Goal: Complete application form

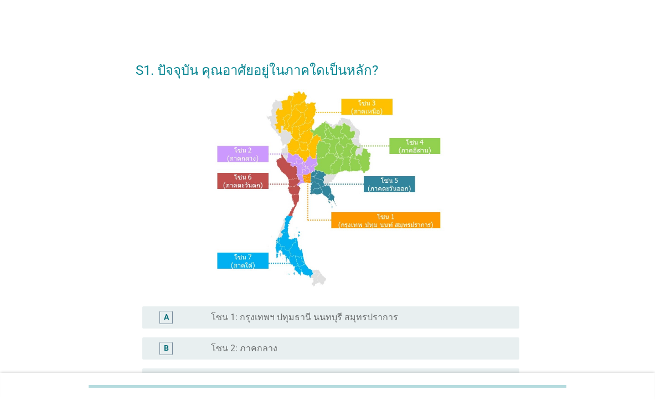
click at [290, 314] on label "โซน 1: กรุงเทพฯ ปทุมธานี นนทบุรี สมุทรปราการ" at bounding box center [304, 317] width 187 height 11
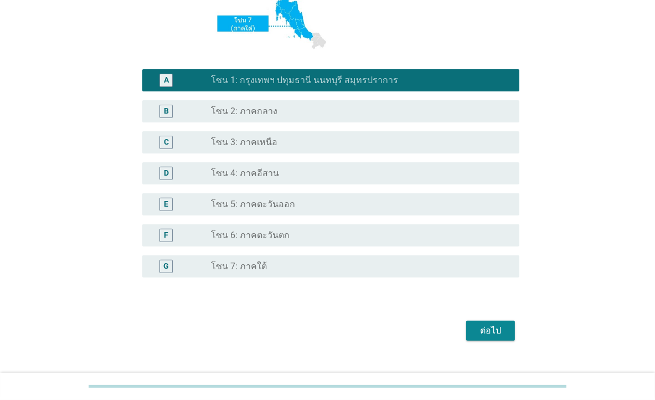
scroll to position [257, 0]
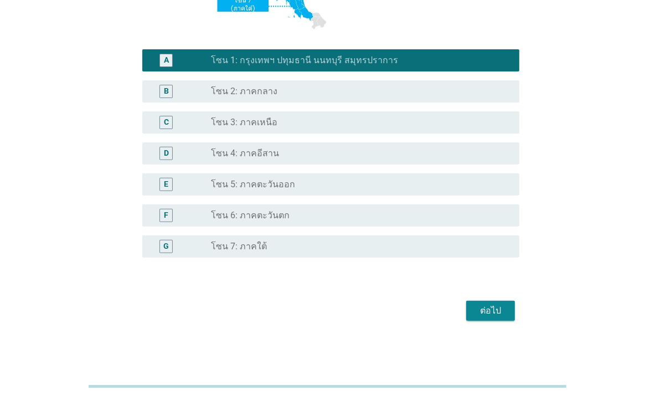
click at [497, 316] on div "ต่อไป" at bounding box center [490, 310] width 31 height 13
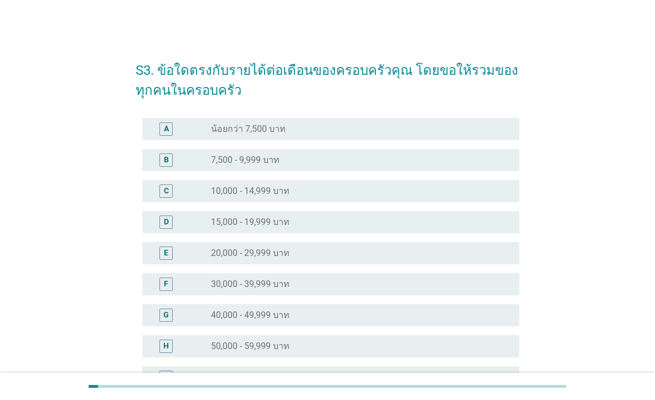
scroll to position [155, 0]
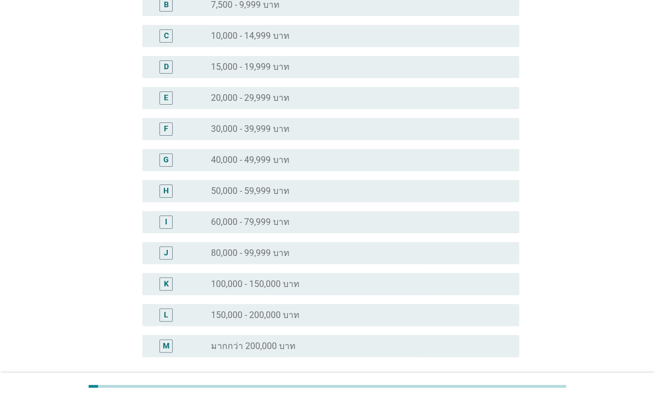
click at [207, 250] on div "J" at bounding box center [181, 252] width 60 height 13
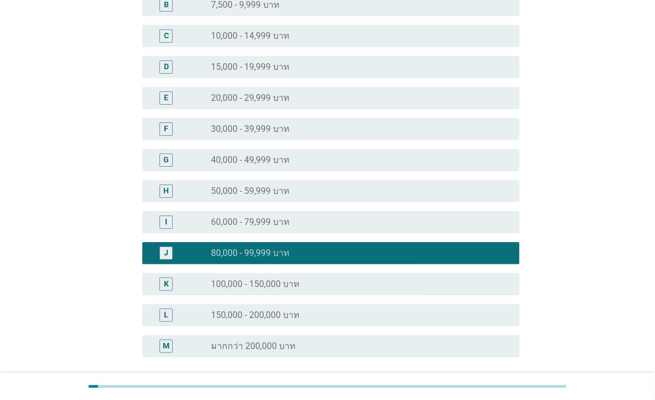
scroll to position [254, 0]
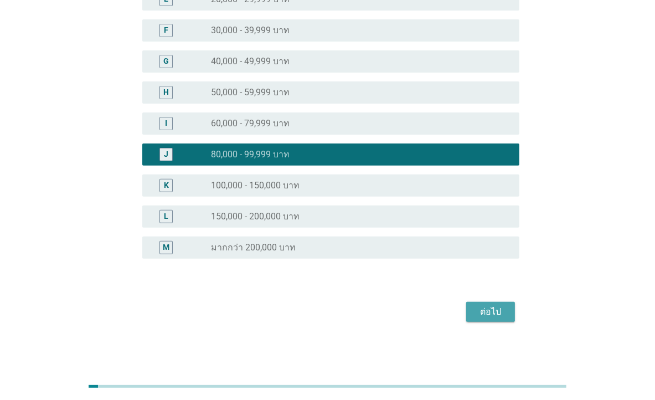
click at [497, 311] on div "ต่อไป" at bounding box center [490, 311] width 31 height 13
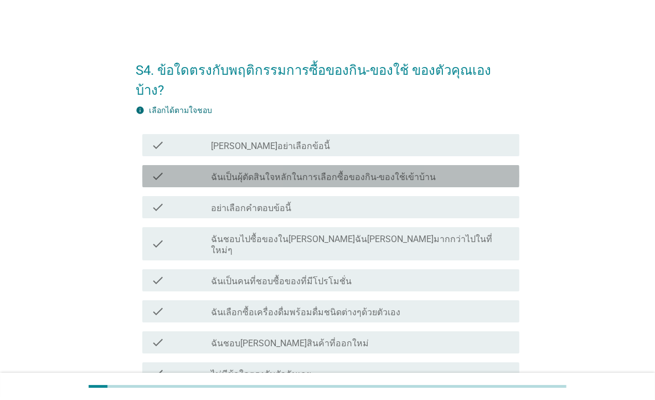
click at [244, 172] on label "ฉันเป็นผุ้ตัดสินใจหลักในการเลือกซื้อของกิน-ของใช้เข้าบ้าน" at bounding box center [323, 177] width 225 height 11
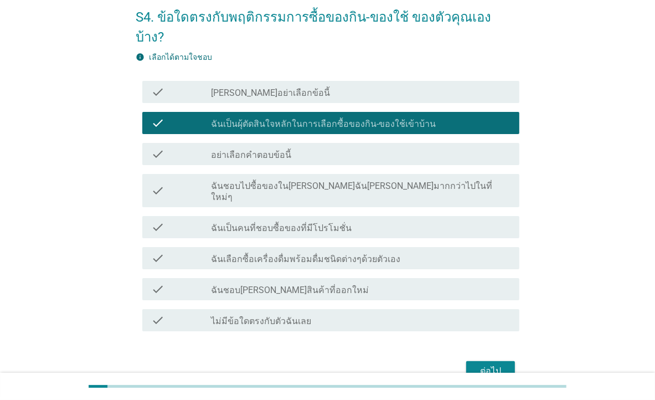
scroll to position [82, 0]
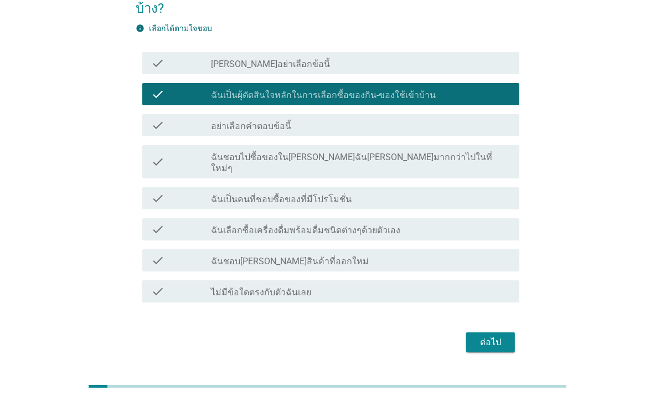
click at [495, 335] on div "ต่อไป" at bounding box center [490, 341] width 31 height 13
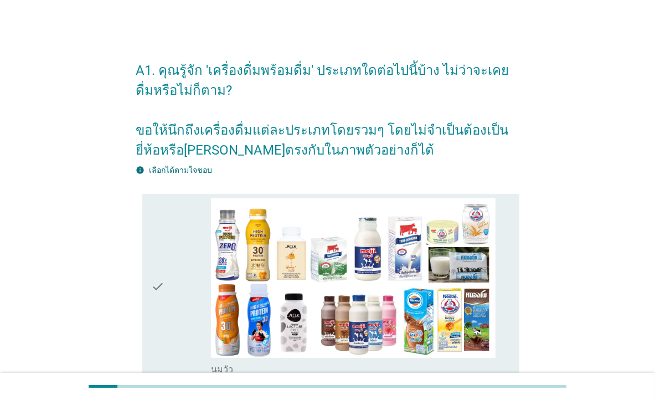
scroll to position [155, 0]
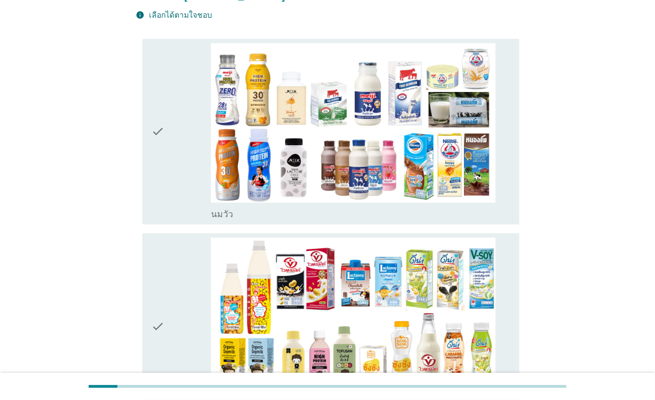
click at [175, 177] on div "check" at bounding box center [181, 131] width 60 height 177
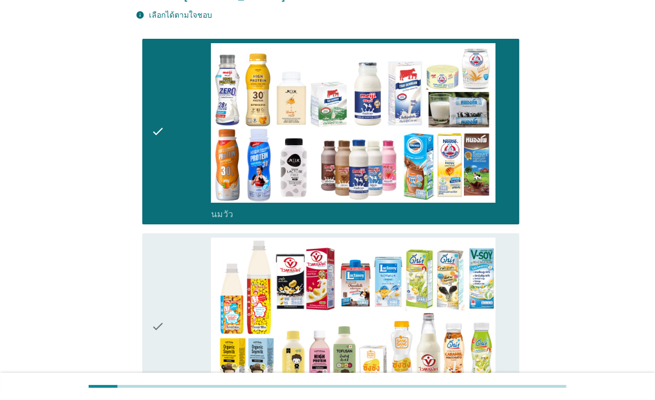
click at [169, 251] on div "check" at bounding box center [181, 325] width 60 height 177
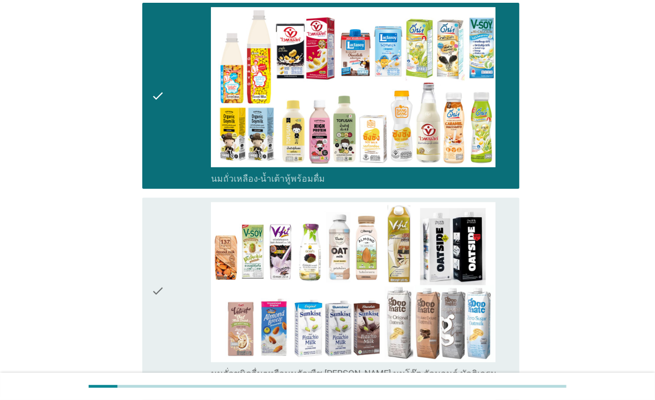
scroll to position [465, 0]
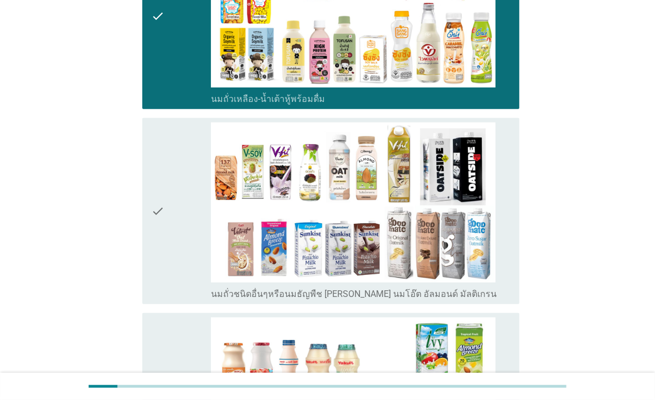
click at [171, 247] on div "check" at bounding box center [181, 210] width 60 height 177
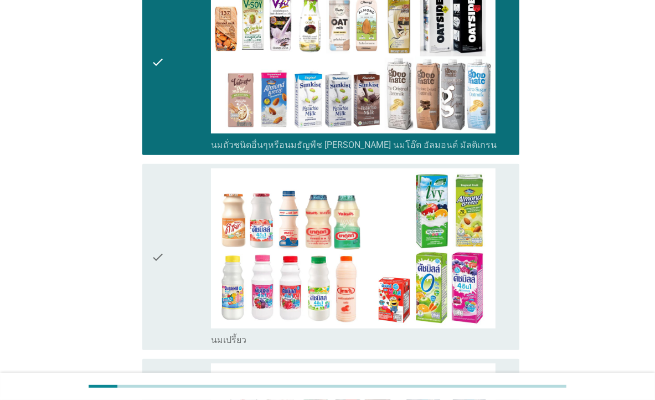
scroll to position [620, 0]
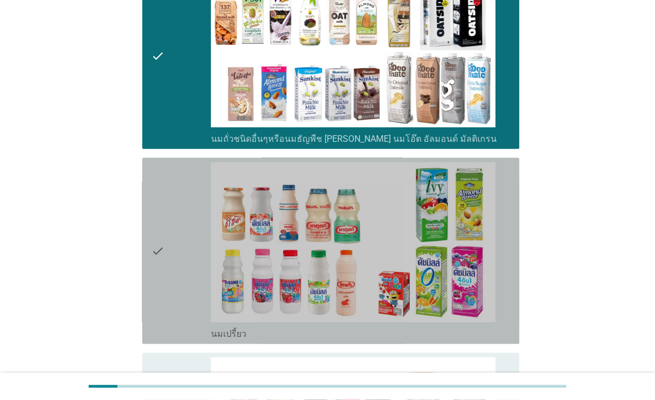
click at [171, 247] on div "check" at bounding box center [181, 250] width 60 height 177
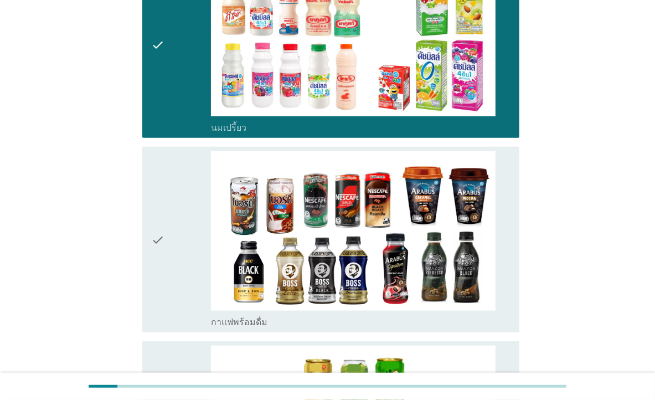
scroll to position [930, 0]
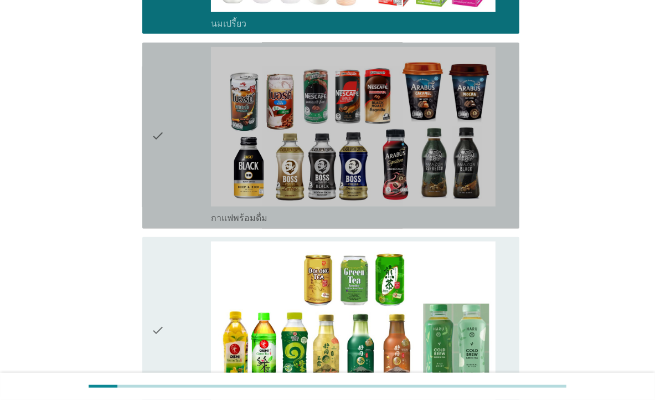
click at [183, 161] on div "check" at bounding box center [181, 135] width 60 height 177
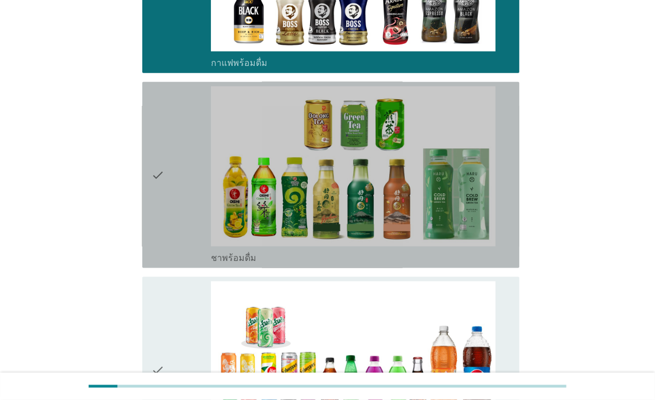
click at [157, 176] on icon "check" at bounding box center [157, 174] width 13 height 177
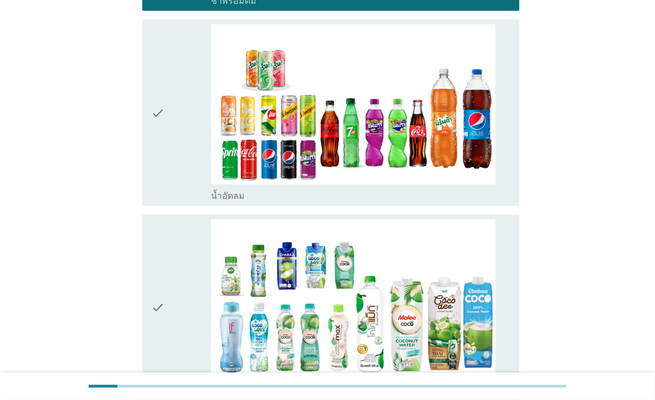
scroll to position [1395, 0]
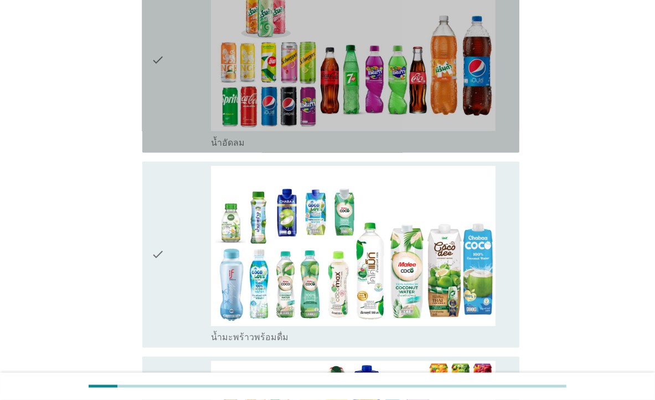
drag, startPoint x: 180, startPoint y: 96, endPoint x: 180, endPoint y: 194, distance: 97.4
click at [179, 96] on div "check" at bounding box center [181, 59] width 60 height 177
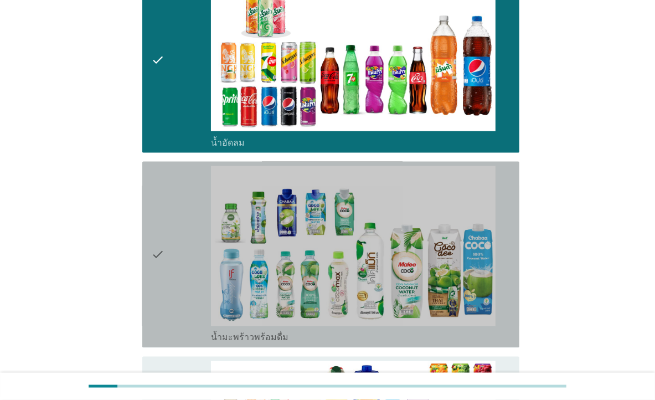
click at [192, 268] on div "check" at bounding box center [181, 254] width 60 height 177
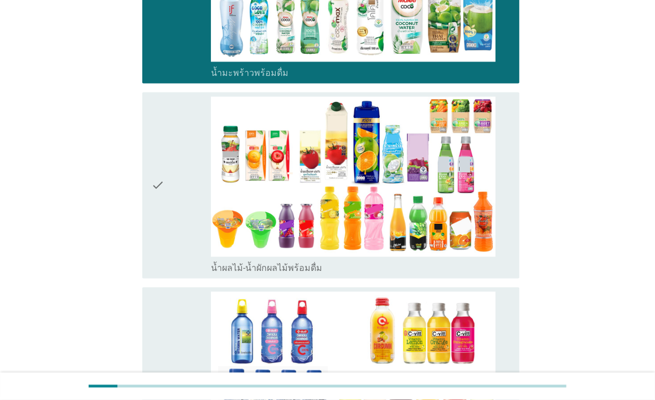
scroll to position [1705, 0]
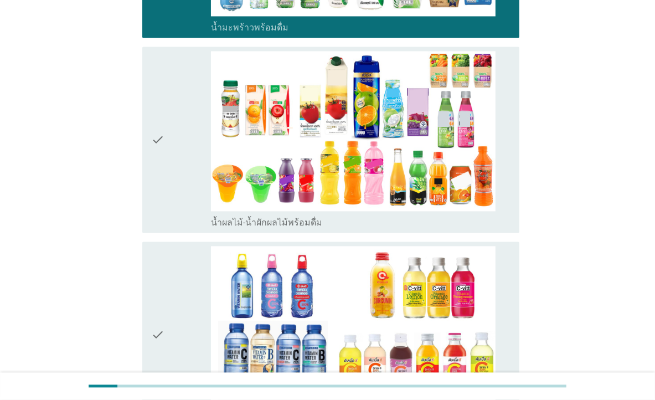
drag, startPoint x: 179, startPoint y: 151, endPoint x: 175, endPoint y: 156, distance: 6.0
click at [178, 151] on div "check" at bounding box center [181, 139] width 60 height 177
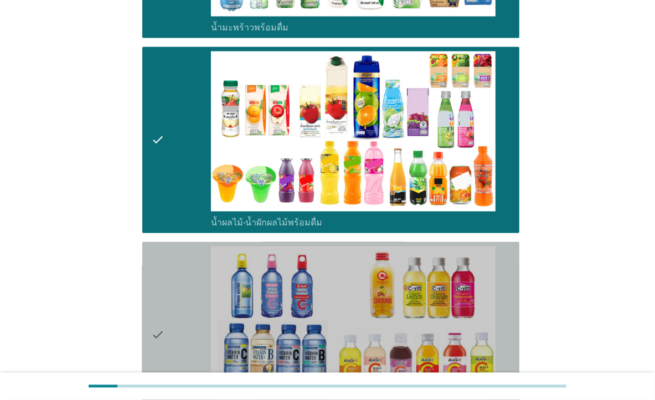
drag, startPoint x: 182, startPoint y: 295, endPoint x: 188, endPoint y: 285, distance: 11.7
click at [182, 293] on div "check" at bounding box center [181, 334] width 60 height 177
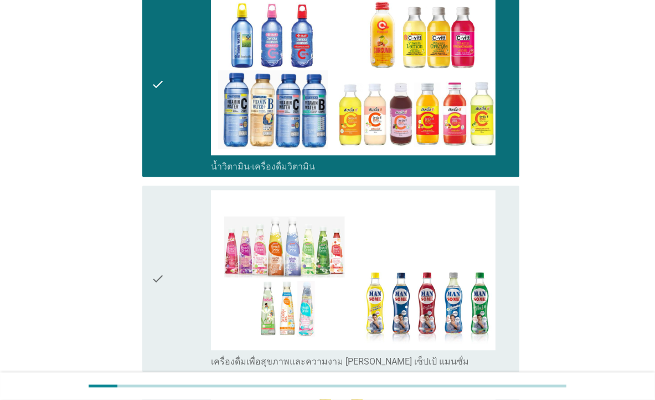
scroll to position [2015, 0]
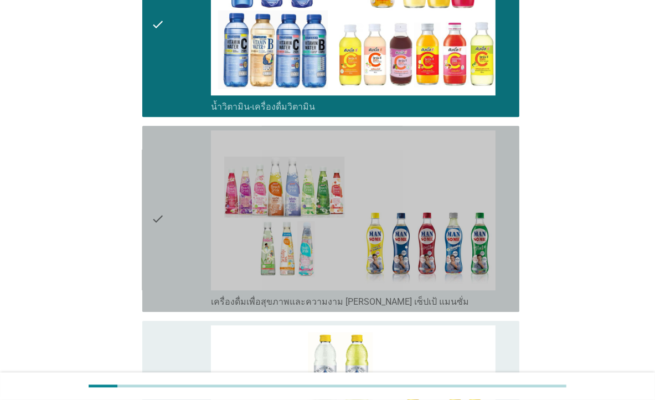
click at [163, 242] on icon "check" at bounding box center [157, 218] width 13 height 177
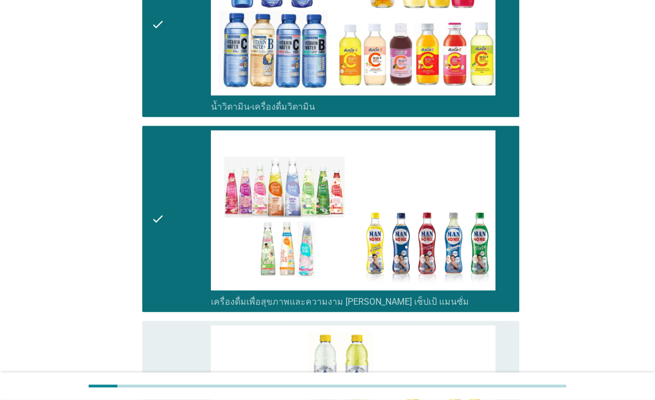
scroll to position [2170, 0]
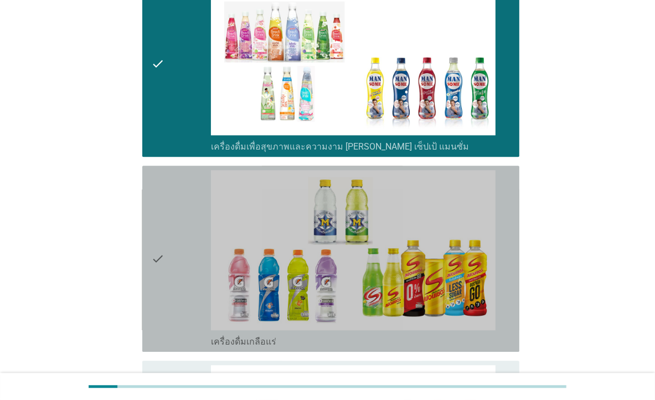
click at [168, 245] on div "check" at bounding box center [181, 258] width 60 height 177
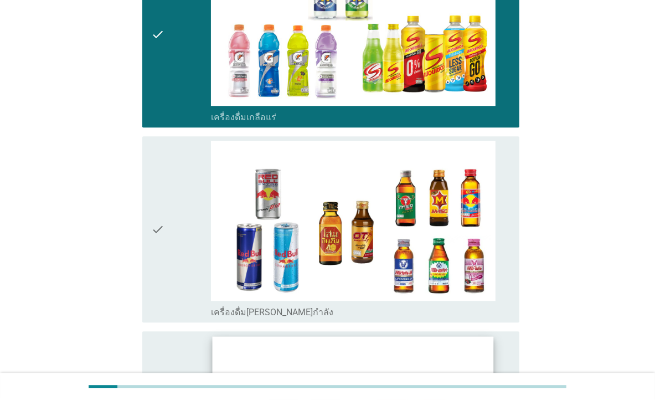
scroll to position [2480, 0]
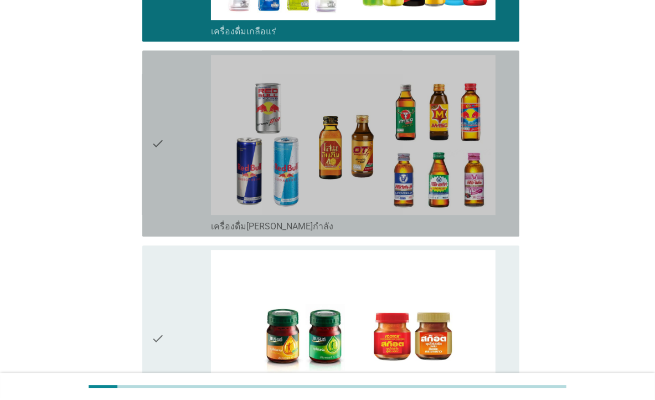
drag, startPoint x: 179, startPoint y: 163, endPoint x: 184, endPoint y: 169, distance: 8.3
click at [180, 165] on div "check" at bounding box center [181, 143] width 60 height 177
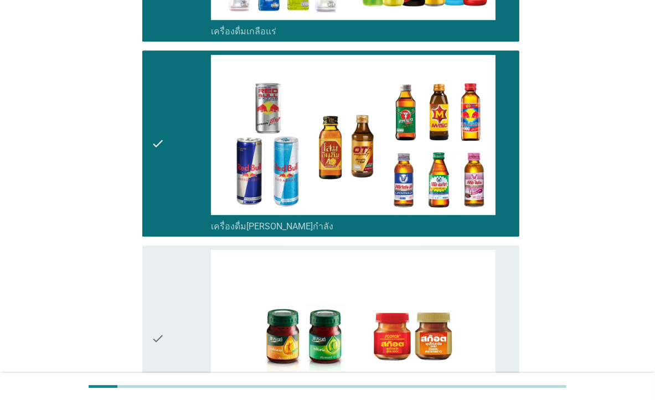
click at [194, 321] on div "check" at bounding box center [181, 338] width 60 height 177
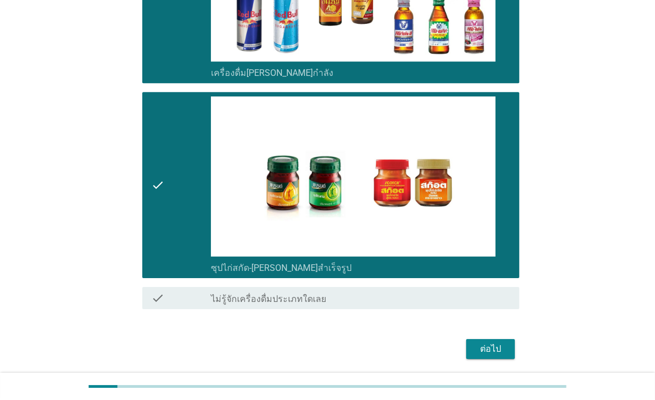
scroll to position [2667, 0]
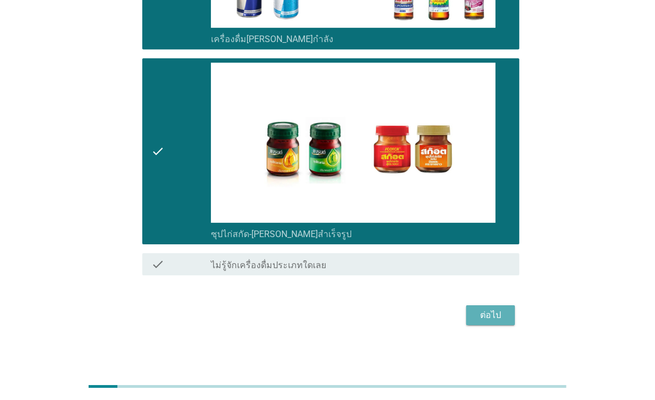
click at [498, 313] on div "ต่อไป" at bounding box center [490, 314] width 31 height 13
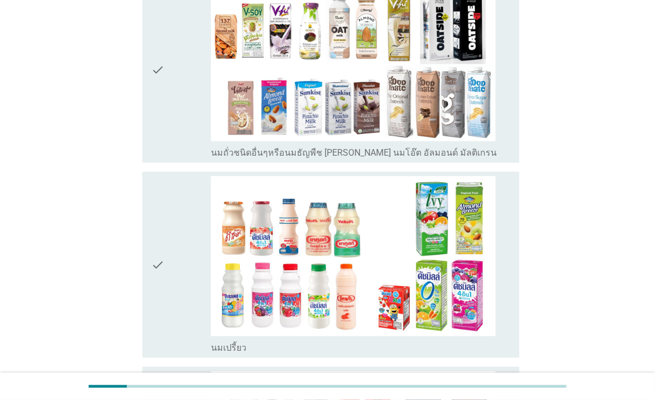
scroll to position [0, 0]
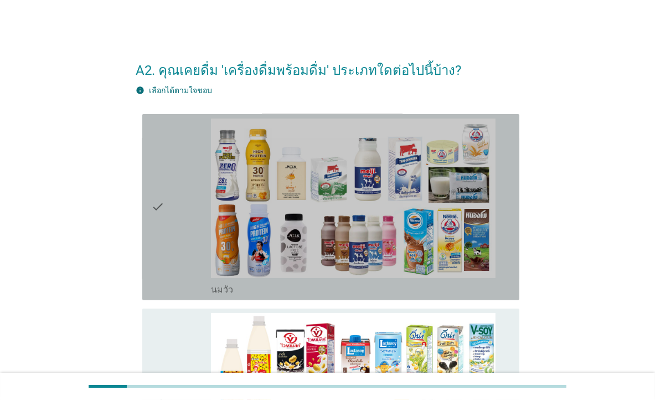
click at [179, 257] on div "check" at bounding box center [181, 206] width 60 height 177
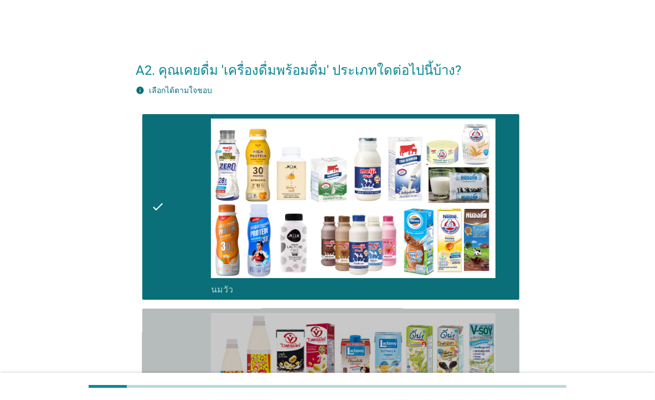
click at [199, 339] on div "check" at bounding box center [181, 401] width 60 height 177
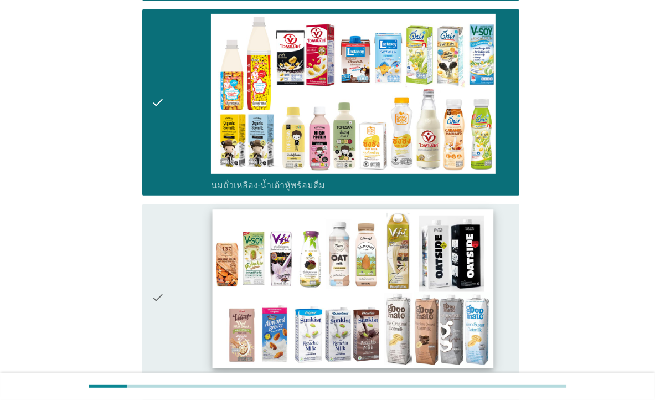
scroll to position [310, 0]
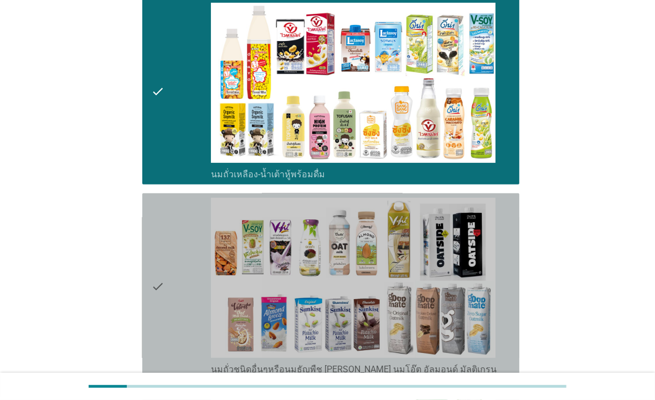
click at [184, 298] on div "check" at bounding box center [181, 286] width 60 height 177
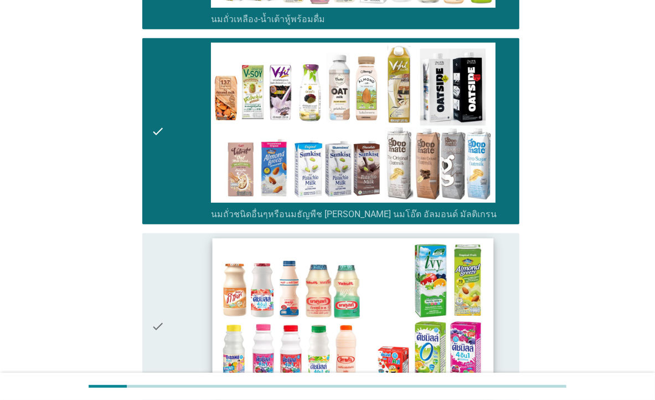
scroll to position [620, 0]
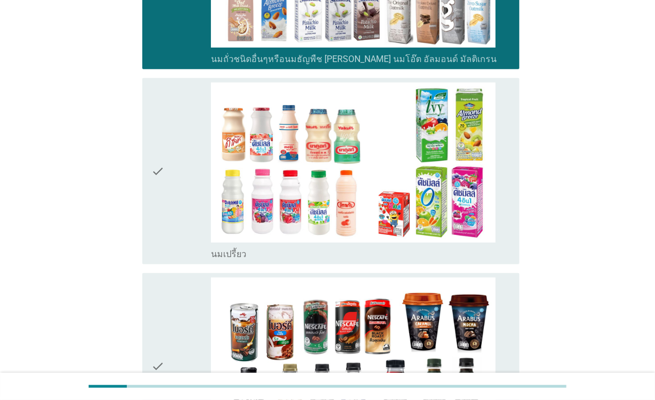
click at [159, 191] on icon "check" at bounding box center [157, 170] width 13 height 177
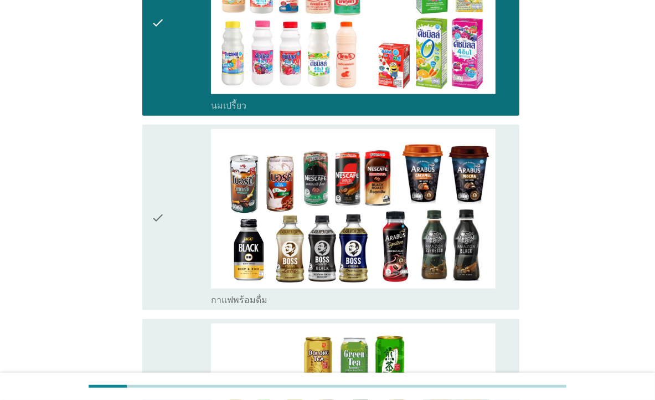
scroll to position [775, 0]
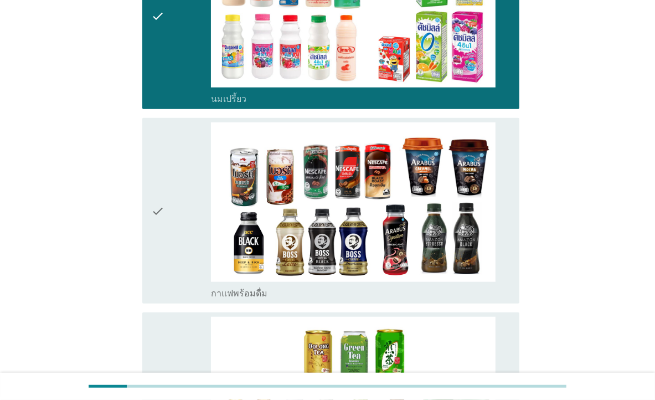
click at [183, 210] on div "check" at bounding box center [181, 210] width 60 height 177
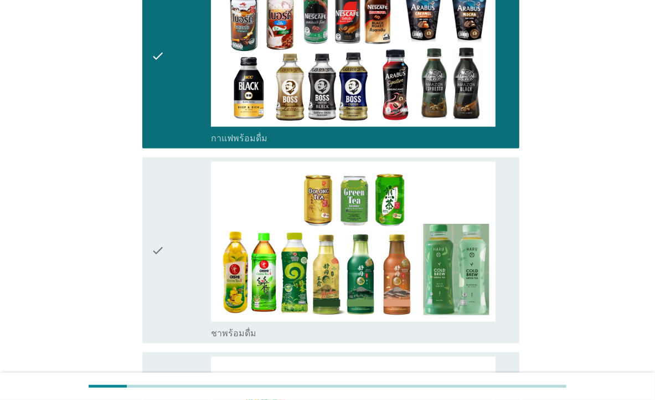
click at [183, 214] on div "check" at bounding box center [181, 250] width 60 height 177
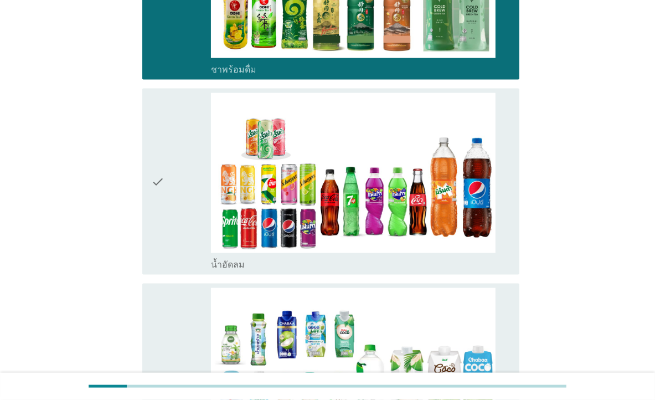
scroll to position [1240, 0]
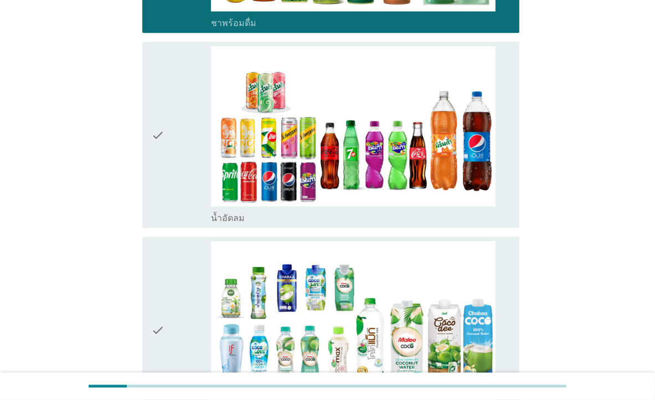
click at [172, 185] on div "check" at bounding box center [181, 135] width 60 height 177
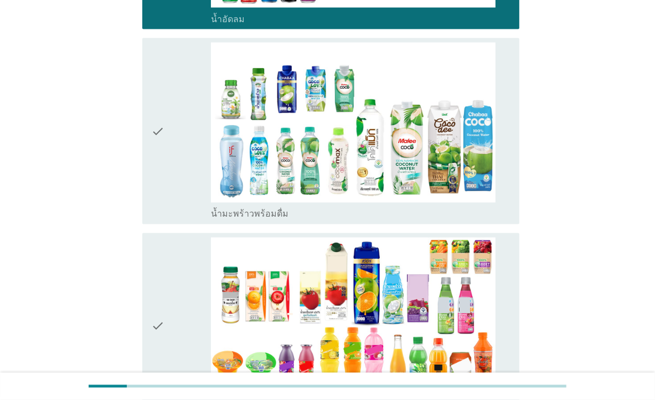
scroll to position [1550, 0]
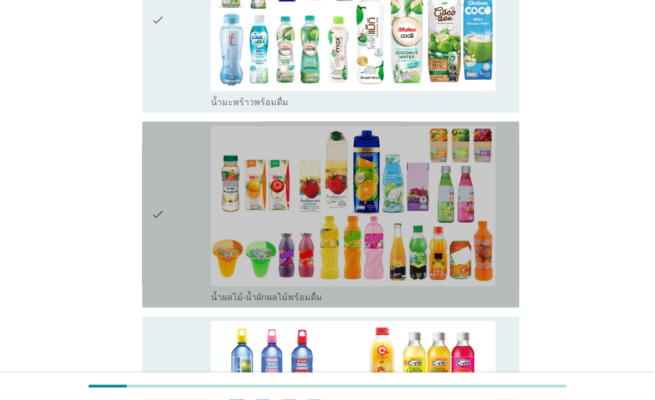
click at [171, 208] on div "check" at bounding box center [181, 214] width 60 height 177
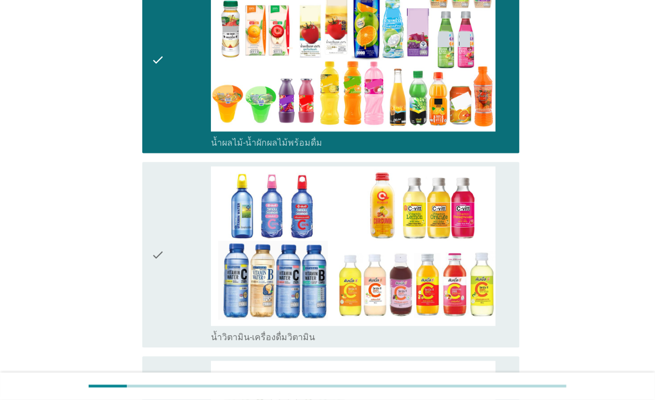
click at [171, 209] on div "check" at bounding box center [181, 254] width 60 height 177
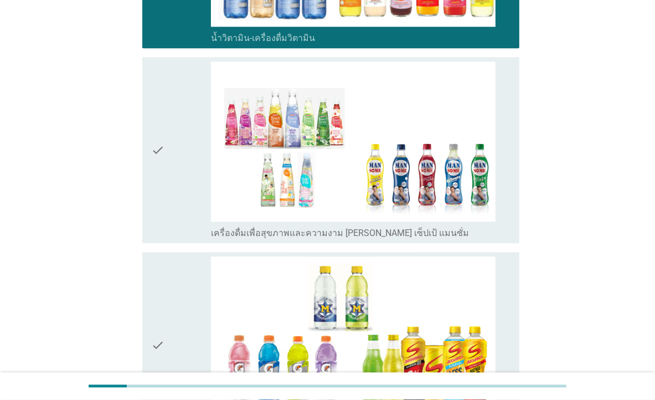
scroll to position [2015, 0]
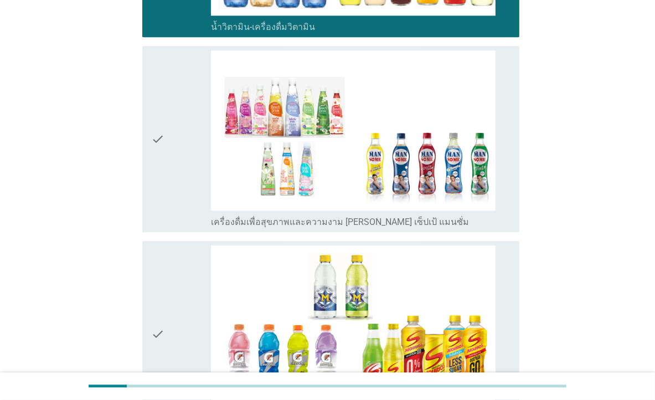
click at [173, 192] on div "check" at bounding box center [181, 138] width 60 height 177
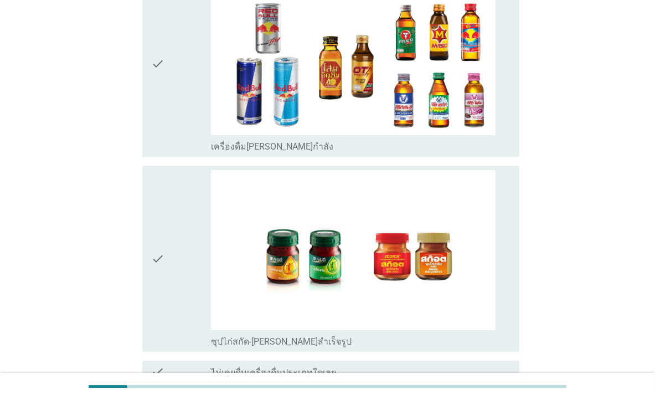
scroll to position [2325, 0]
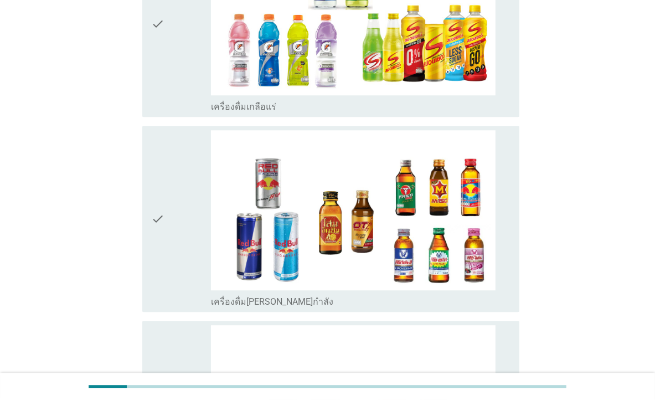
drag, startPoint x: 168, startPoint y: 65, endPoint x: 164, endPoint y: 82, distance: 17.7
click at [168, 65] on div "check" at bounding box center [181, 23] width 60 height 177
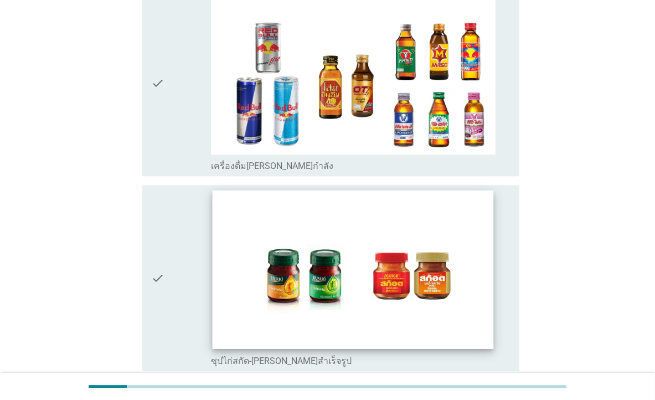
scroll to position [2480, 0]
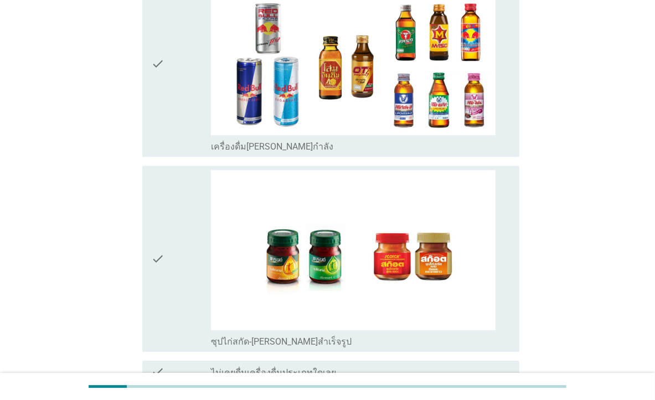
click at [190, 87] on div "check" at bounding box center [181, 63] width 60 height 177
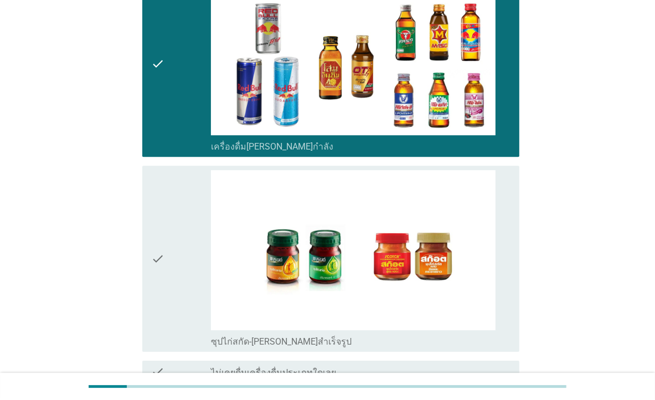
click at [188, 228] on div "check" at bounding box center [181, 258] width 60 height 177
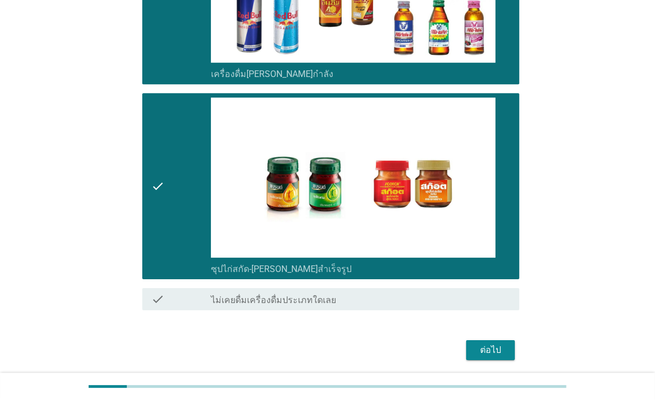
scroll to position [2588, 0]
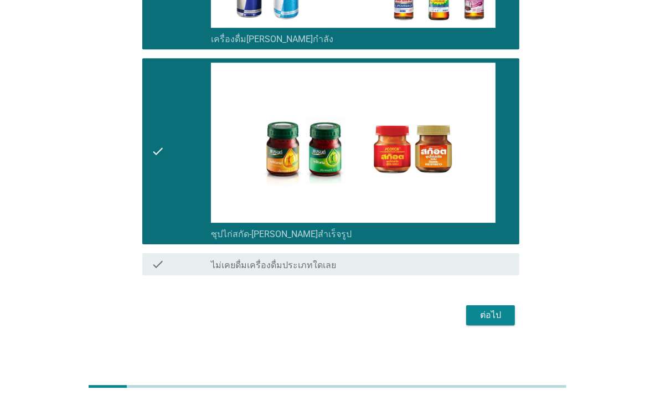
click at [499, 313] on div "ต่อไป" at bounding box center [490, 314] width 31 height 13
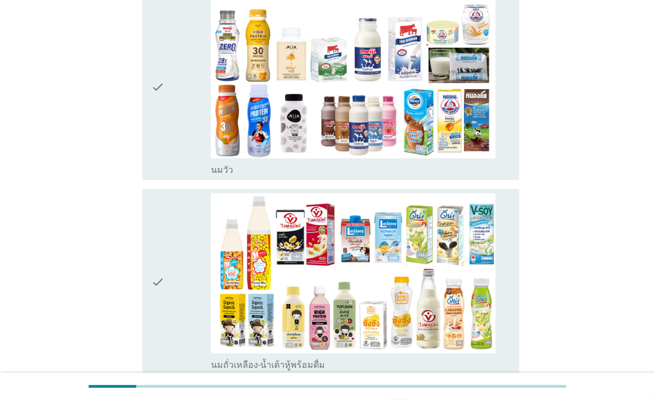
scroll to position [155, 0]
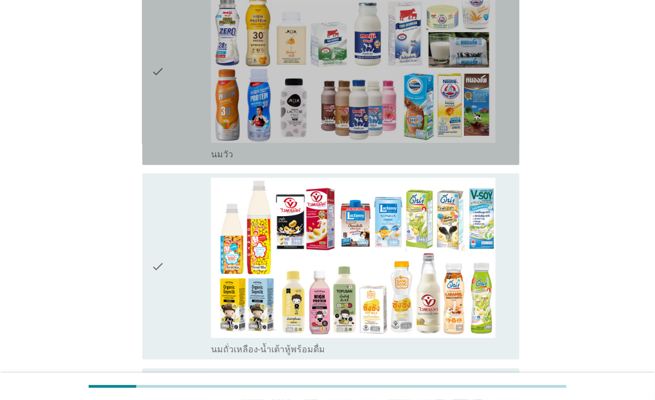
click at [188, 113] on div "check" at bounding box center [181, 71] width 60 height 177
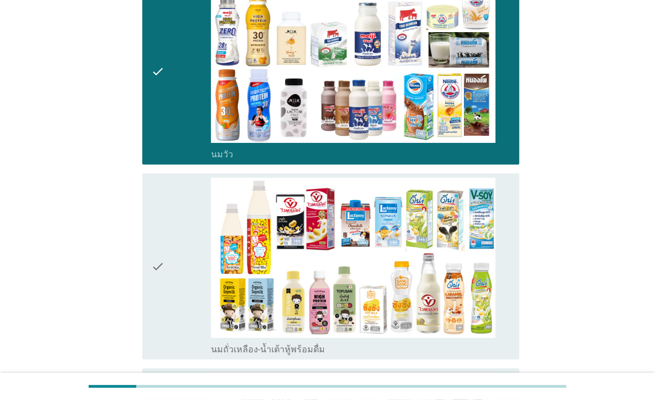
click at [183, 265] on div "check" at bounding box center [181, 266] width 60 height 177
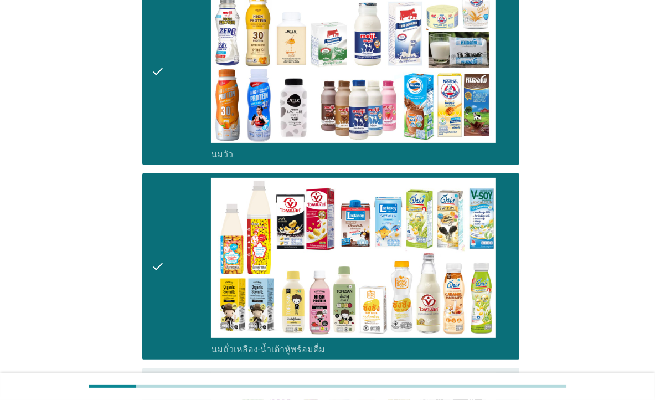
scroll to position [620, 0]
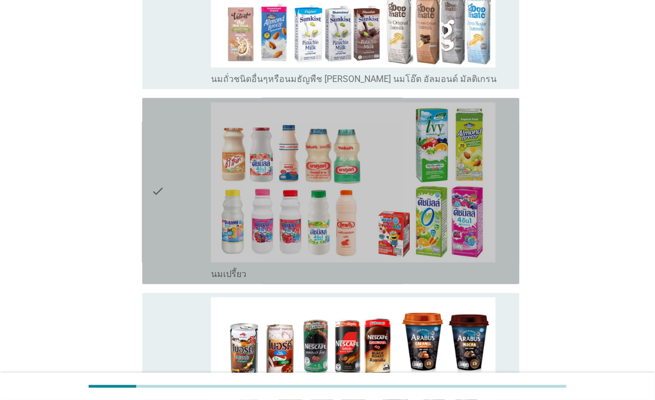
click at [164, 245] on icon "check" at bounding box center [157, 190] width 13 height 177
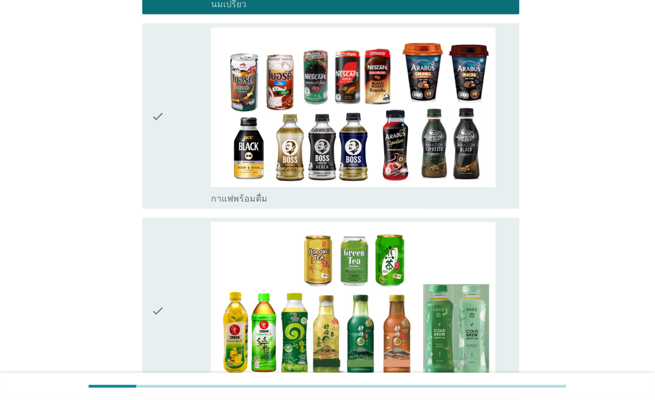
scroll to position [930, 0]
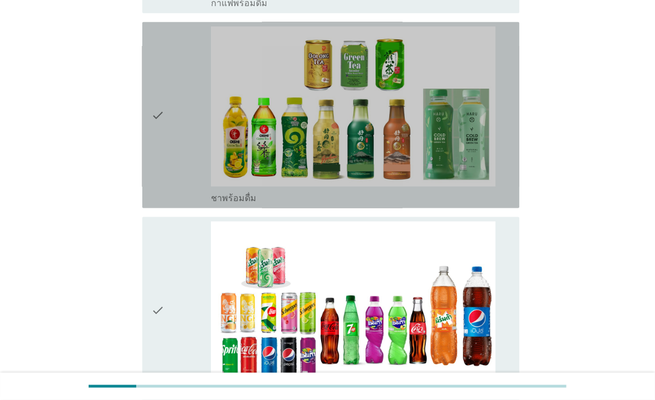
click at [180, 136] on div "check" at bounding box center [181, 115] width 60 height 177
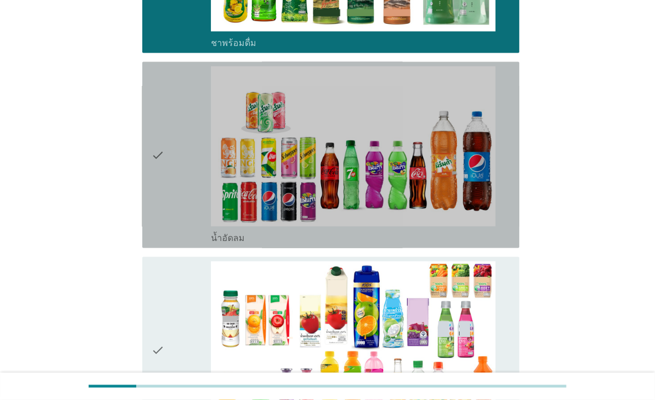
click at [189, 141] on div "check" at bounding box center [181, 154] width 60 height 177
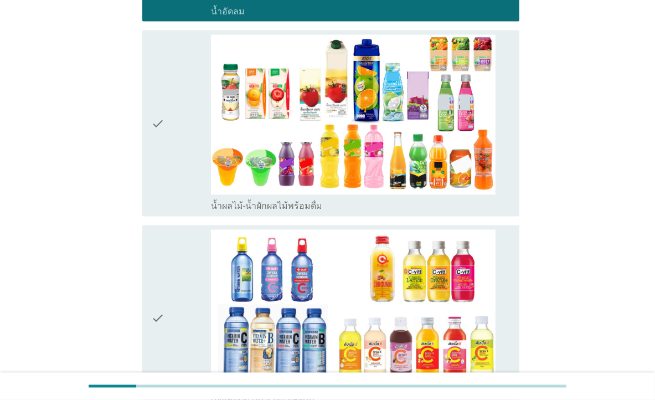
scroll to position [1550, 0]
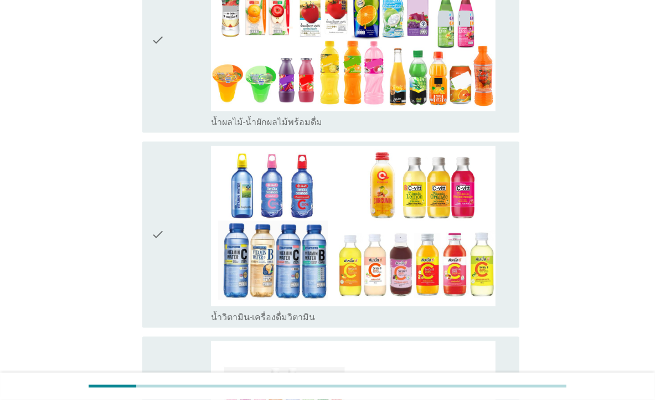
click at [199, 173] on div "check" at bounding box center [181, 234] width 60 height 177
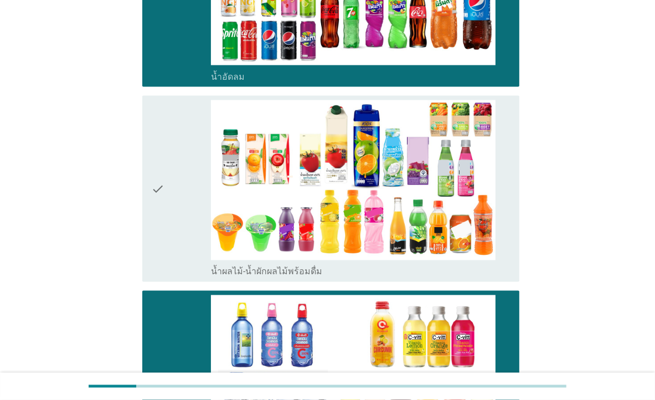
scroll to position [1395, 0]
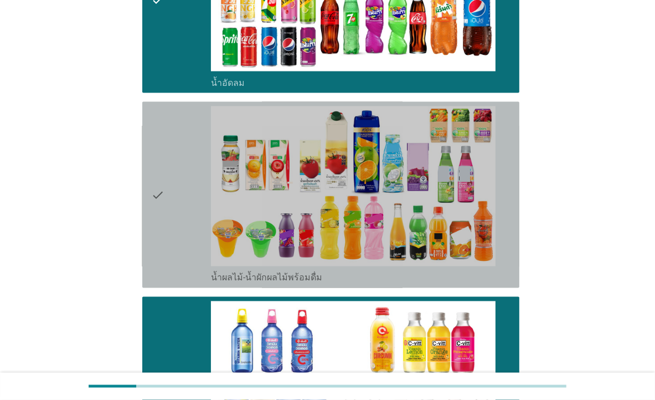
click at [188, 180] on div "check" at bounding box center [181, 194] width 60 height 177
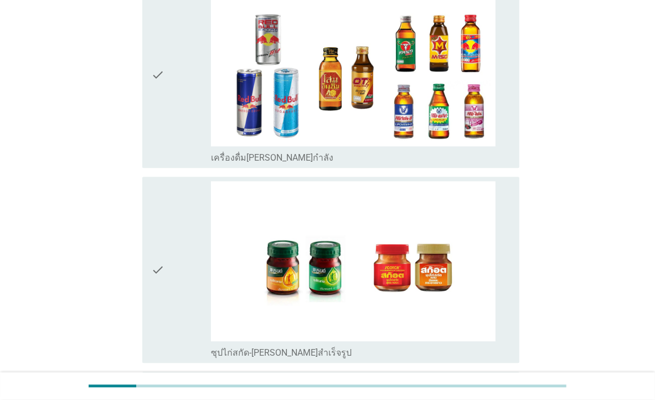
scroll to position [2413, 0]
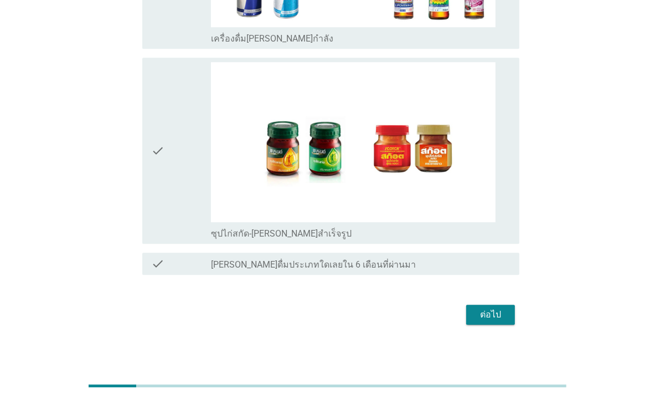
click at [190, 150] on div "check" at bounding box center [181, 150] width 60 height 177
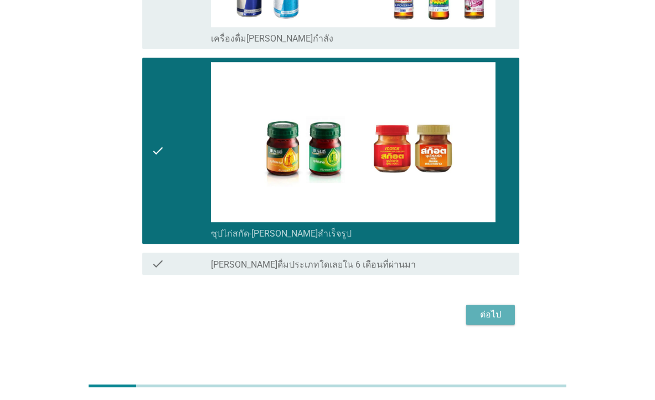
drag, startPoint x: 488, startPoint y: 317, endPoint x: 504, endPoint y: 313, distance: 17.1
click at [488, 317] on div "ต่อไป" at bounding box center [490, 314] width 31 height 13
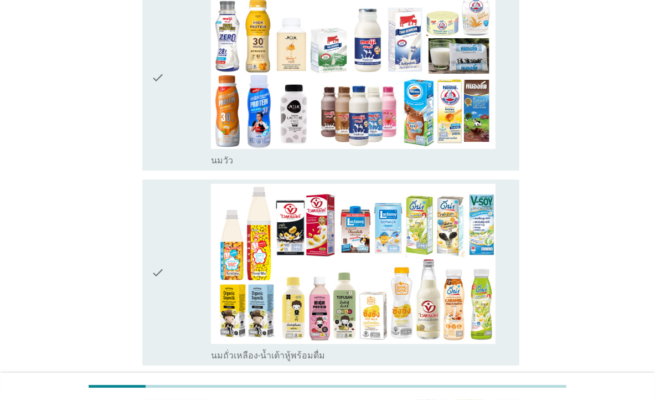
scroll to position [155, 0]
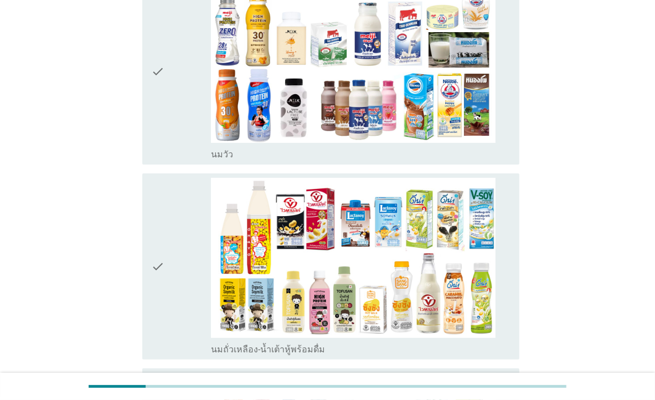
drag, startPoint x: 178, startPoint y: 144, endPoint x: 174, endPoint y: 165, distance: 20.8
click at [177, 145] on div "check" at bounding box center [181, 71] width 60 height 177
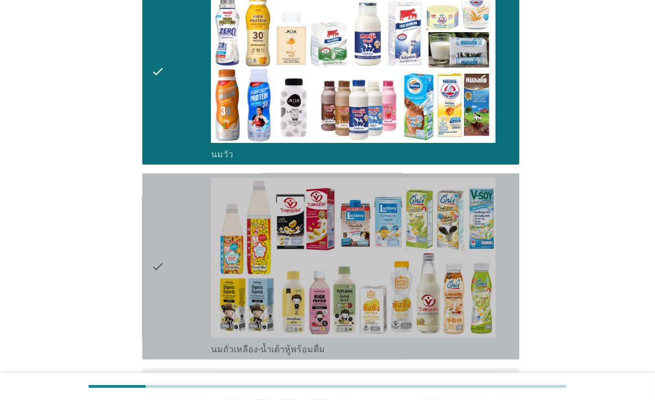
click at [182, 225] on div "check" at bounding box center [181, 266] width 60 height 177
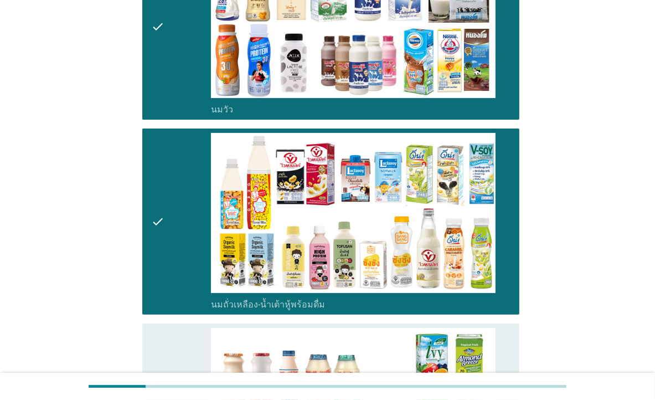
scroll to position [465, 0]
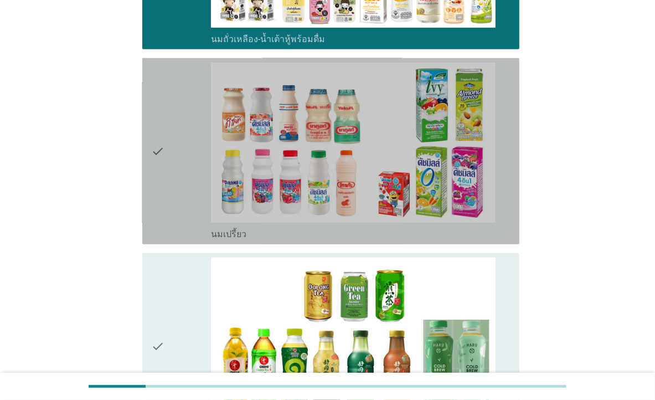
click at [176, 192] on div "check" at bounding box center [181, 151] width 60 height 177
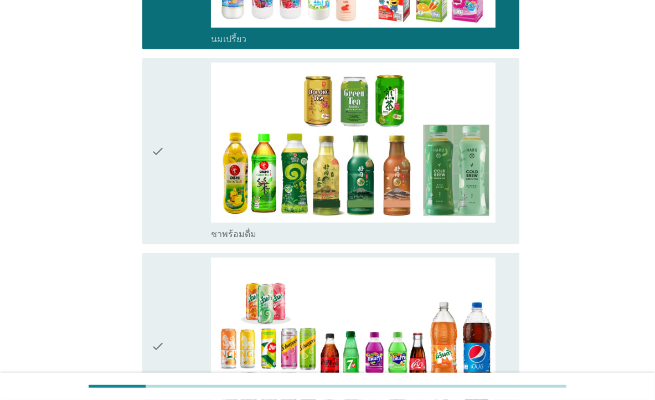
scroll to position [775, 0]
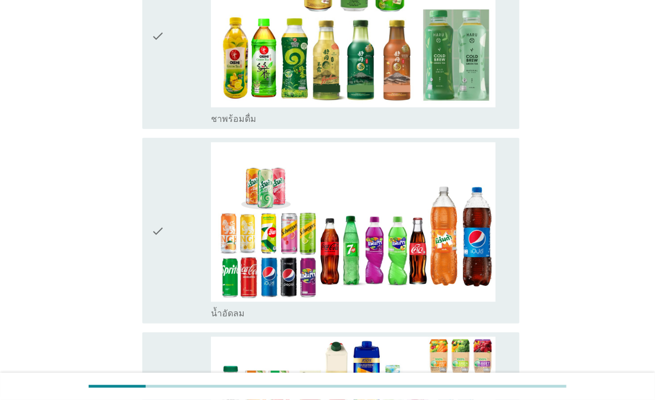
click at [168, 78] on div "check" at bounding box center [181, 35] width 60 height 177
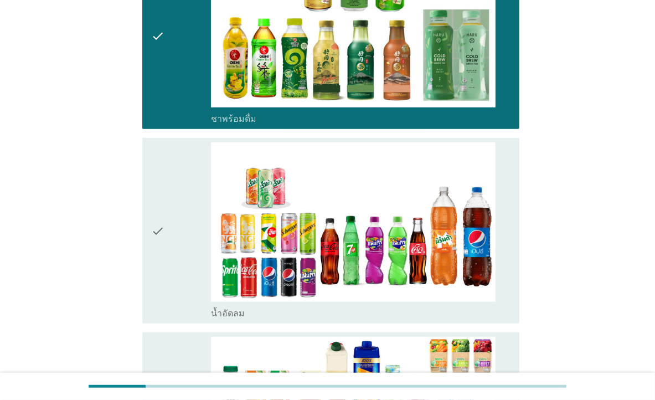
click at [197, 194] on div "check" at bounding box center [181, 230] width 60 height 177
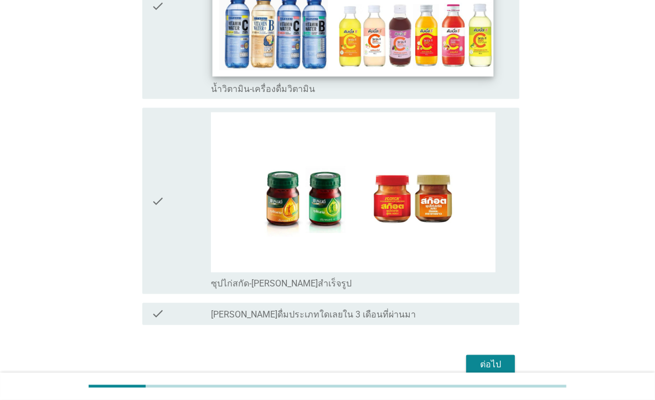
scroll to position [1395, 0]
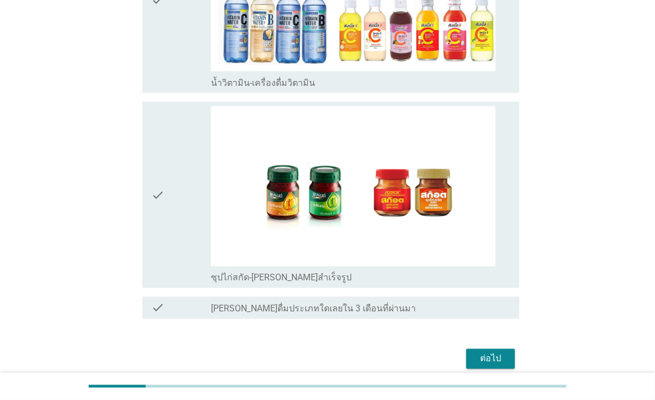
drag, startPoint x: 182, startPoint y: 175, endPoint x: 192, endPoint y: 180, distance: 11.4
click at [182, 176] on div "check" at bounding box center [181, 194] width 60 height 177
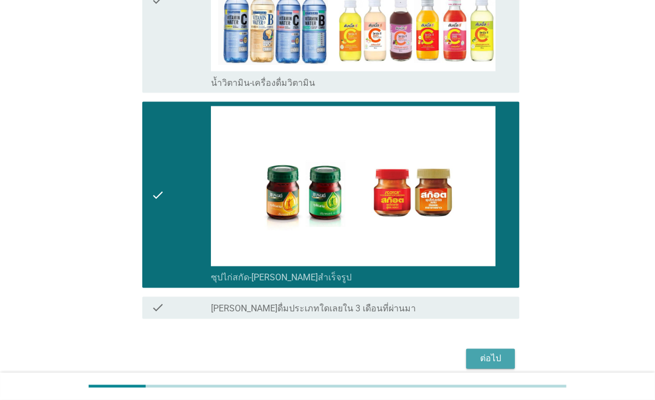
click at [493, 354] on div "ต่อไป" at bounding box center [490, 358] width 31 height 13
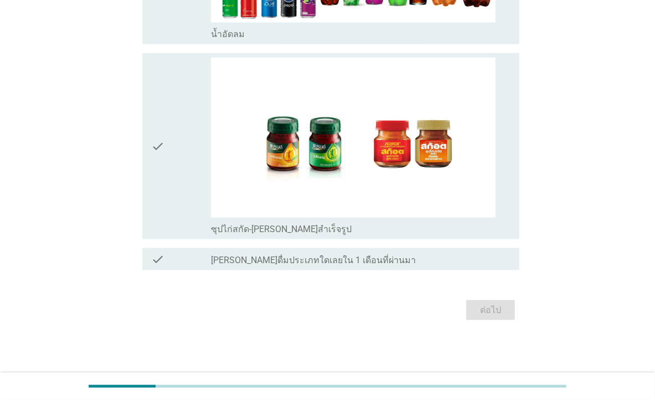
scroll to position [0, 0]
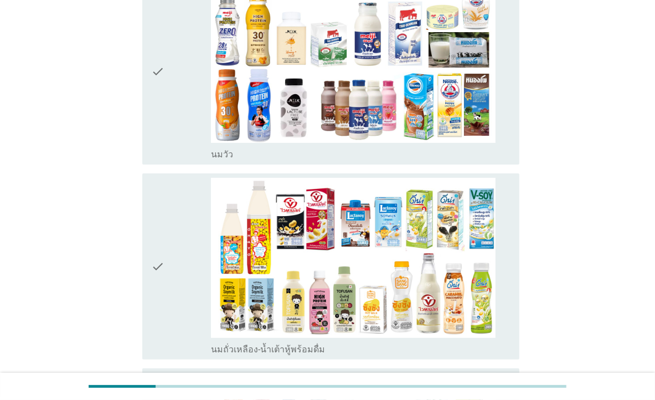
click at [185, 225] on div "check" at bounding box center [181, 266] width 60 height 177
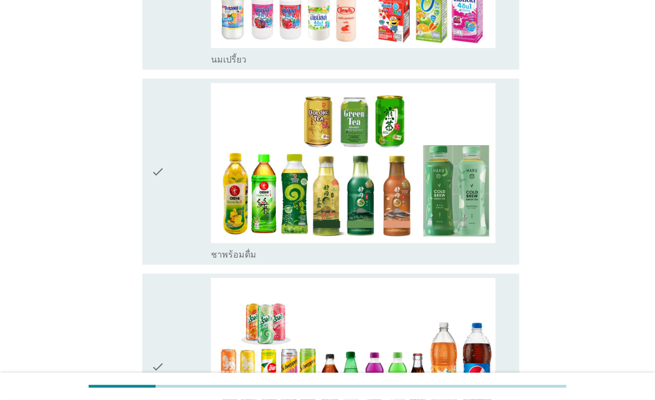
scroll to position [620, 0]
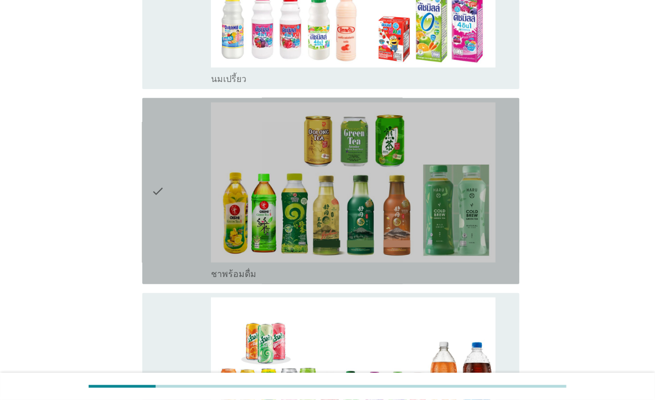
click at [171, 224] on div "check" at bounding box center [181, 190] width 60 height 177
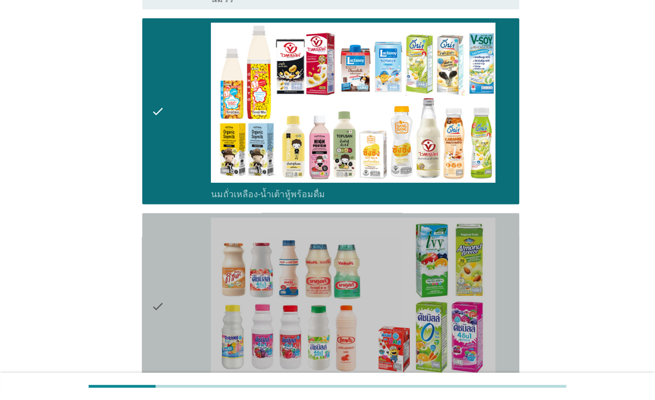
click at [186, 276] on div "check" at bounding box center [181, 306] width 60 height 177
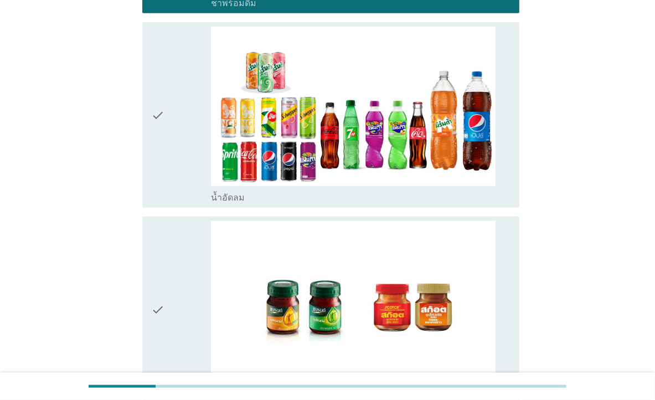
scroll to position [930, 0]
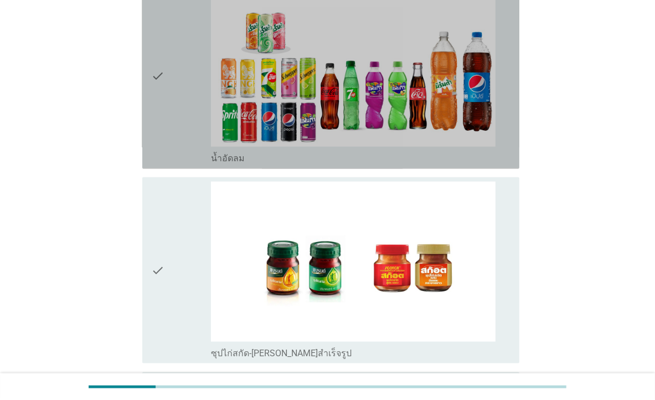
click at [171, 134] on div "check" at bounding box center [181, 75] width 60 height 177
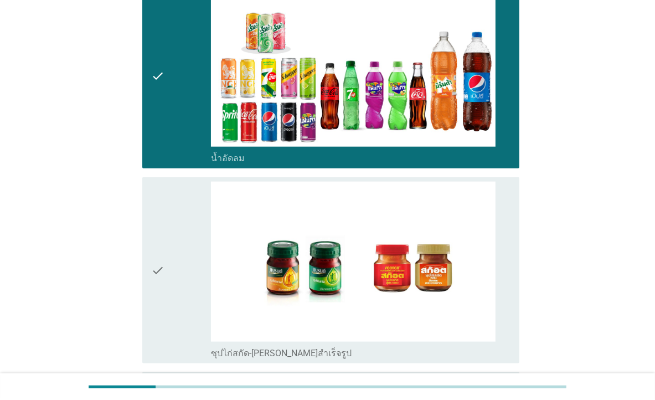
click at [184, 265] on div "check" at bounding box center [181, 270] width 60 height 177
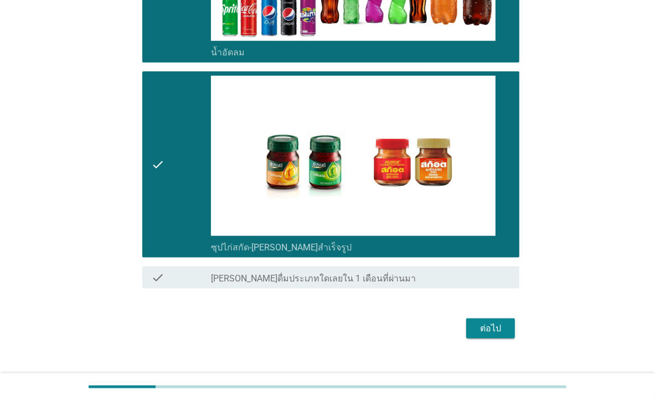
scroll to position [1052, 0]
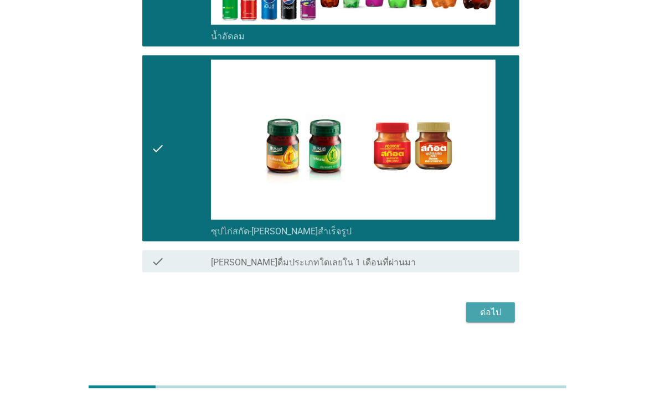
click at [500, 313] on div "ต่อไป" at bounding box center [490, 312] width 31 height 13
